Goal: Check status: Check status

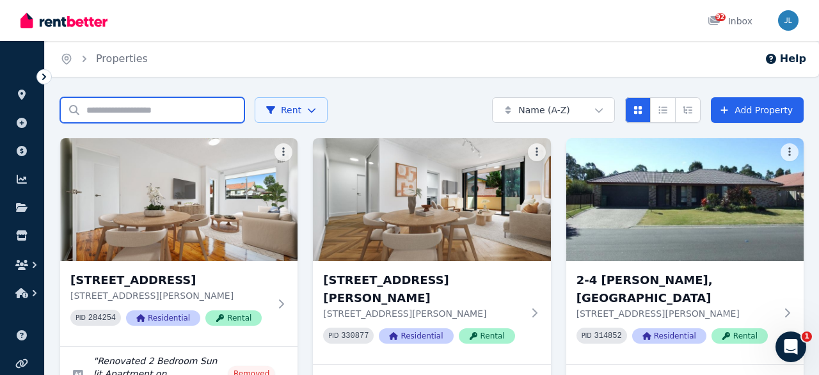
click at [202, 109] on input "Search properties" at bounding box center [152, 110] width 184 height 26
type input "**"
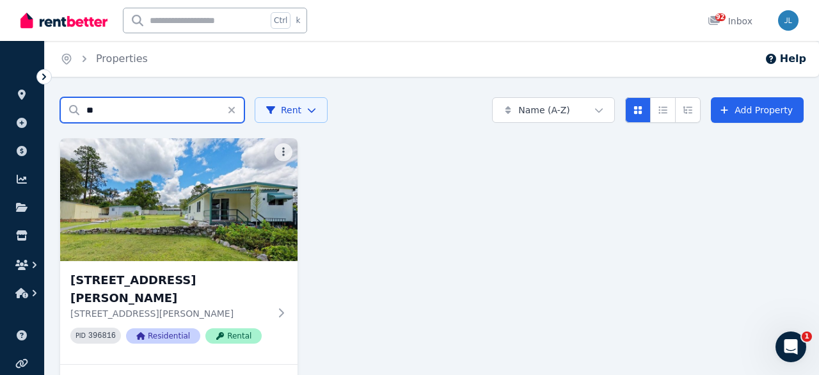
scroll to position [109, 0]
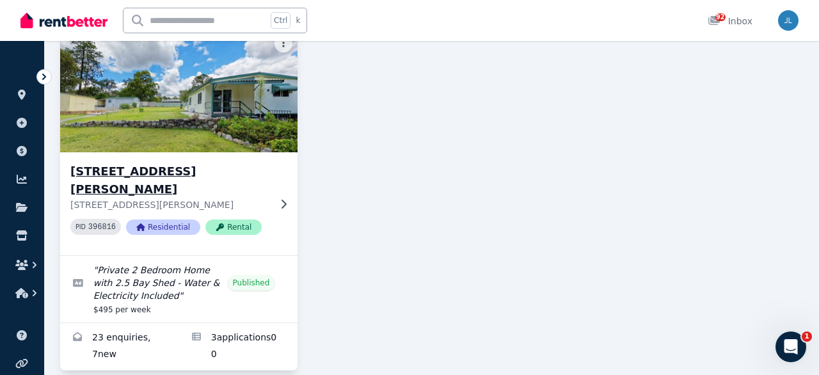
click at [199, 124] on img at bounding box center [179, 90] width 250 height 129
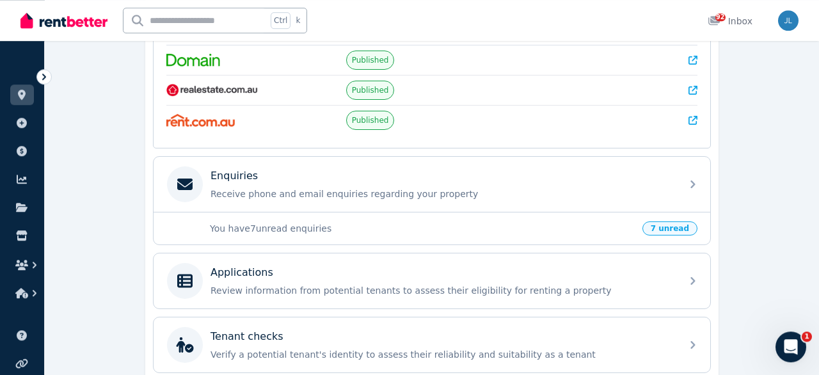
scroll to position [333, 0]
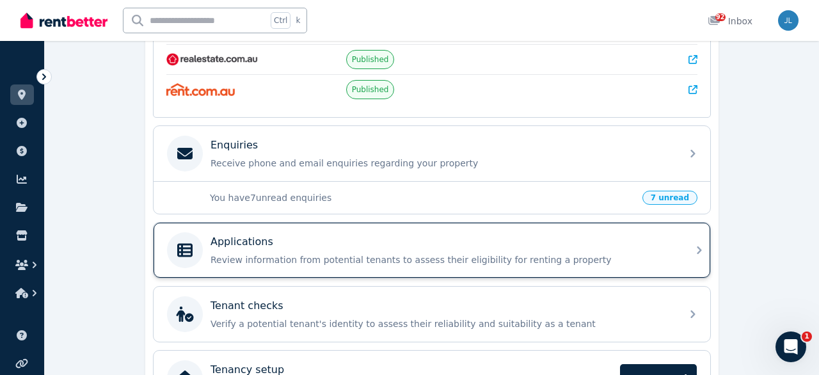
click at [290, 241] on div "Applications" at bounding box center [442, 241] width 463 height 15
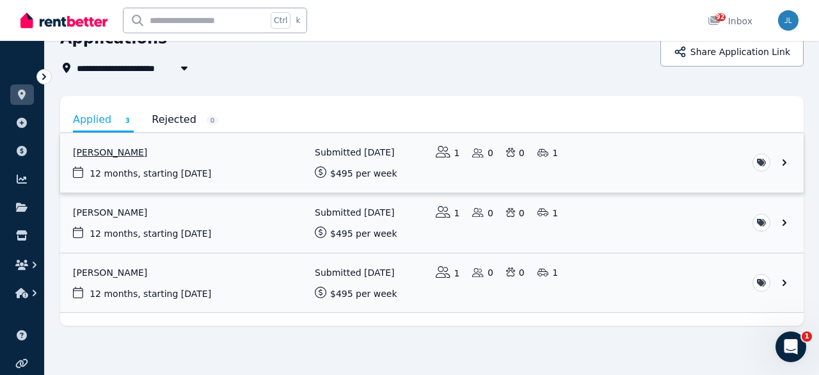
scroll to position [71, 0]
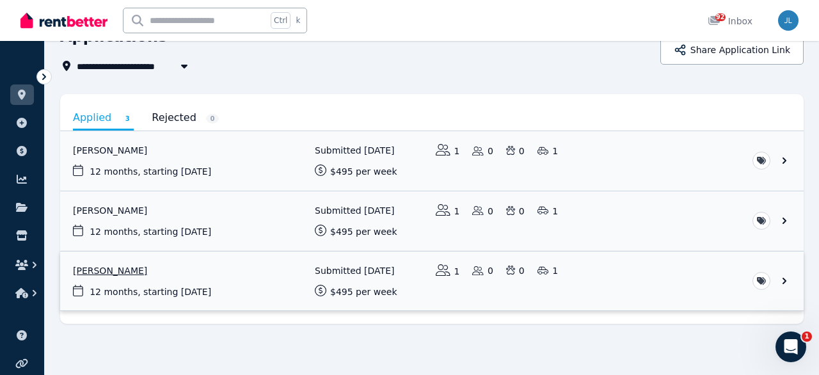
click at [152, 275] on link "View application: Rory Anderson" at bounding box center [432, 282] width 744 height 60
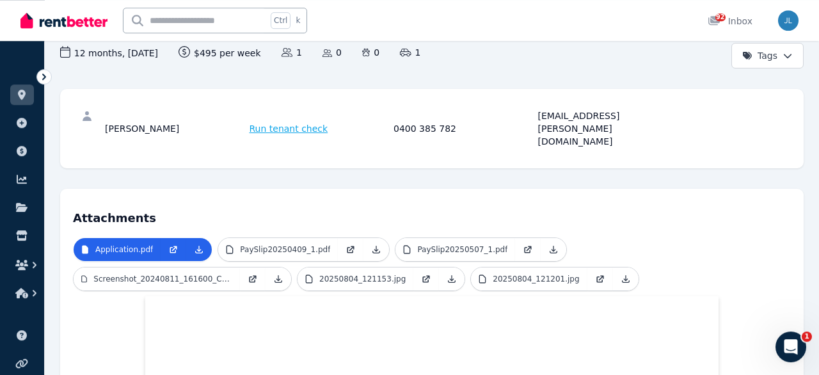
scroll to position [136, 0]
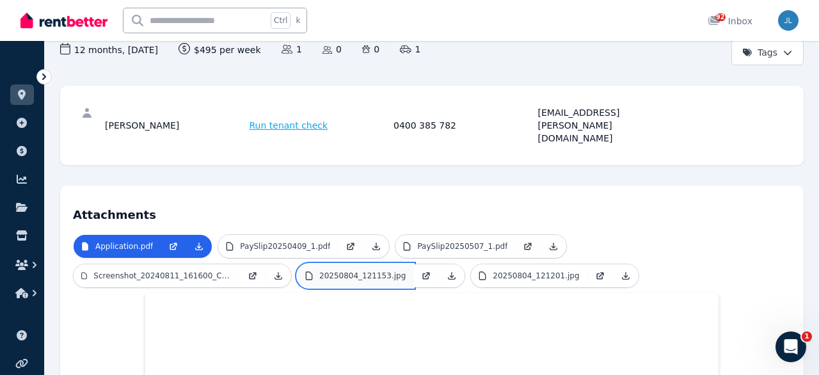
click at [319, 271] on p "20250804_121153.jpg" at bounding box center [362, 276] width 86 height 10
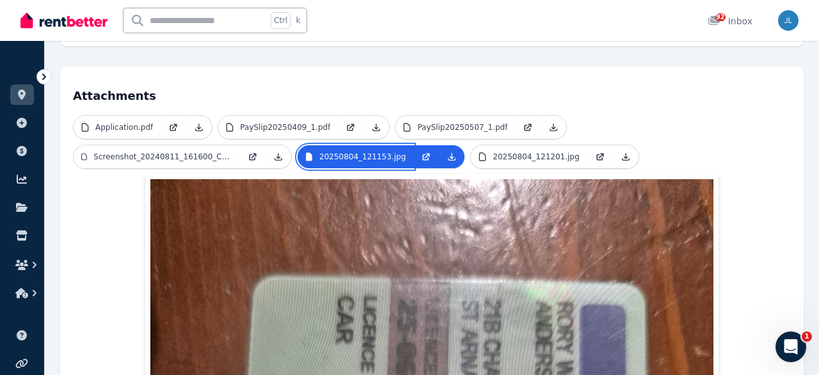
scroll to position [250, 0]
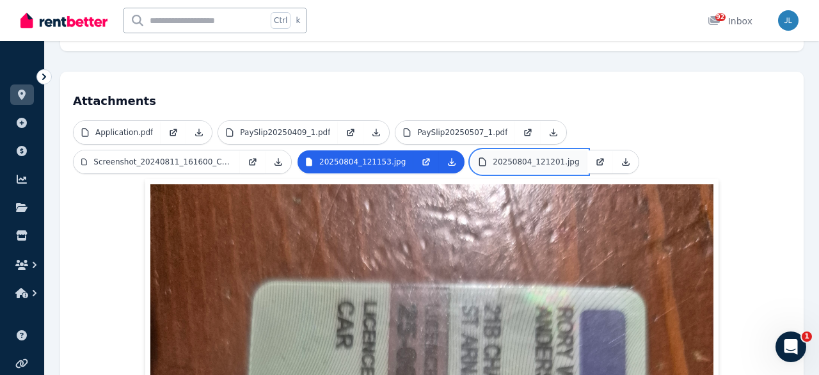
click at [493, 157] on p "20250804_121201.jpg" at bounding box center [536, 162] width 86 height 10
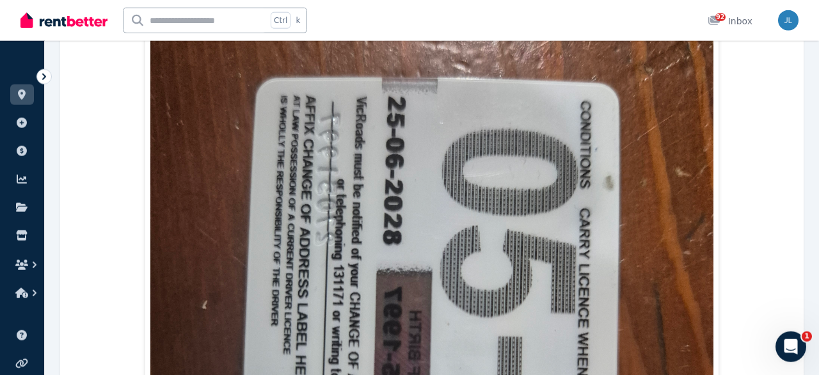
scroll to position [582, 0]
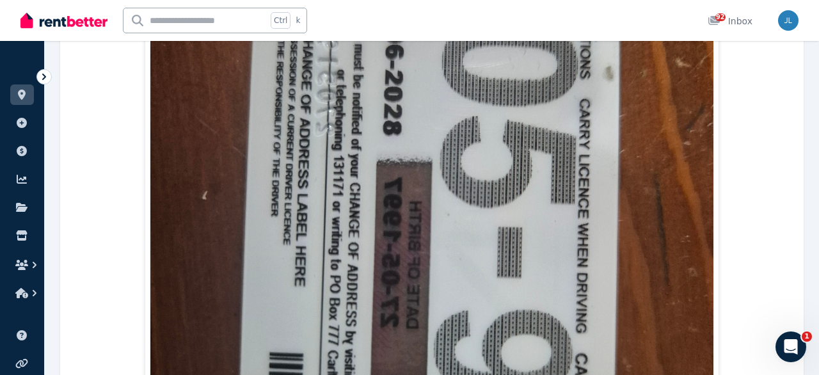
click at [470, 146] on img at bounding box center [431, 227] width 563 height 751
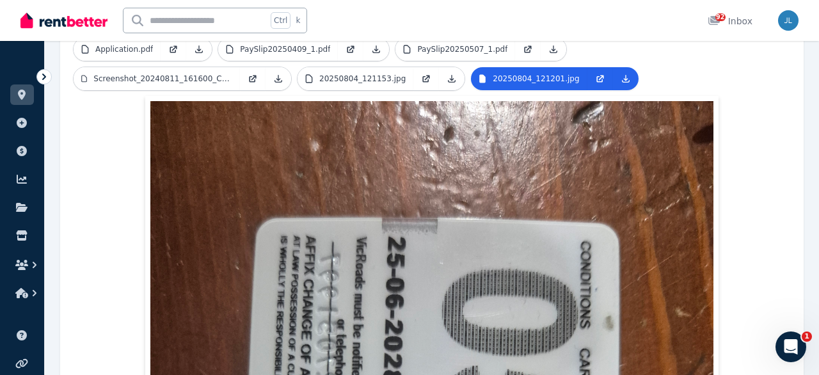
scroll to position [0, 0]
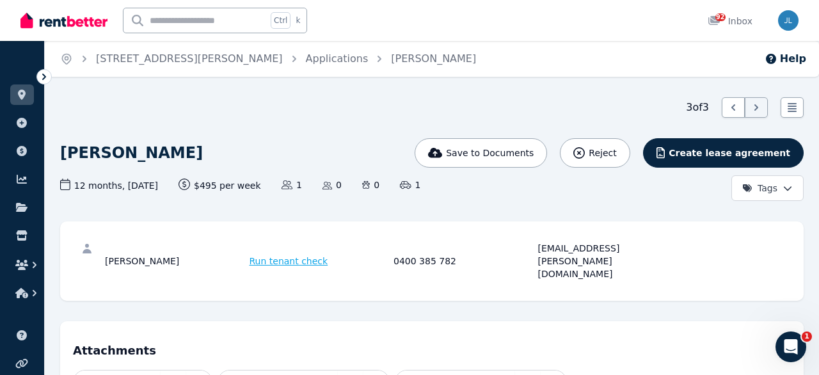
click at [398, 109] on div "3 of 3 List view" at bounding box center [432, 107] width 744 height 20
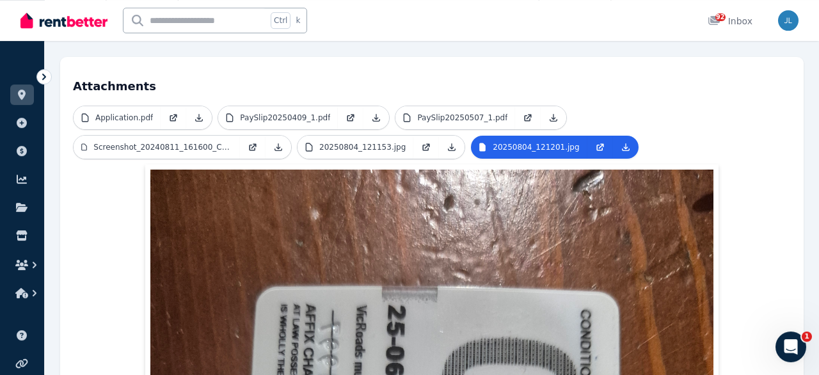
scroll to position [266, 0]
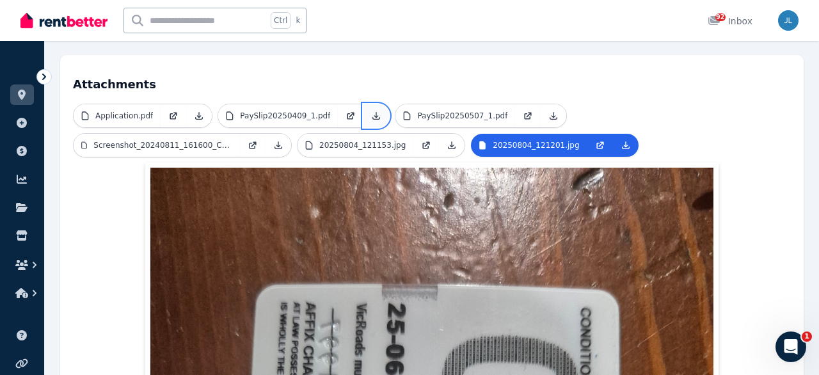
click at [373, 113] on icon at bounding box center [376, 116] width 7 height 7
click at [549, 111] on icon at bounding box center [554, 116] width 10 height 10
click at [291, 134] on link at bounding box center [279, 145] width 26 height 23
click at [447, 140] on icon at bounding box center [452, 145] width 10 height 10
click at [621, 140] on icon at bounding box center [626, 145] width 10 height 10
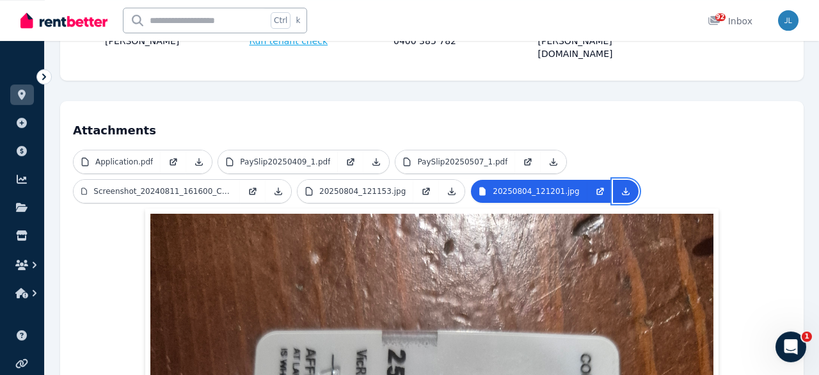
scroll to position [133, 0]
